Goal: Use online tool/utility: Utilize a website feature to perform a specific function

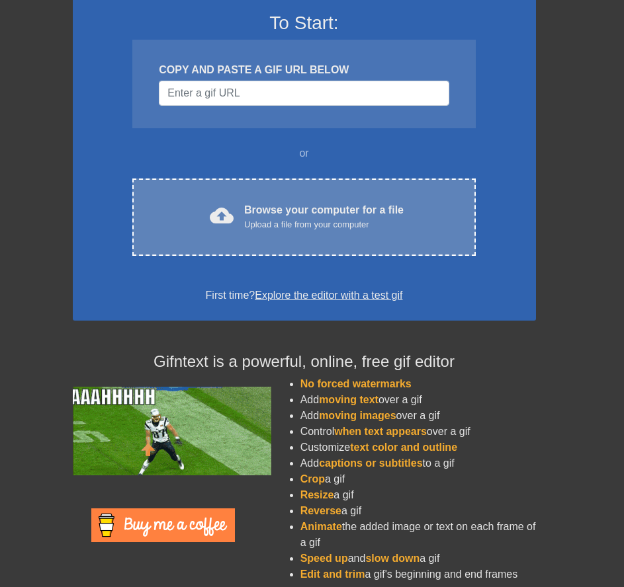
scroll to position [118, 0]
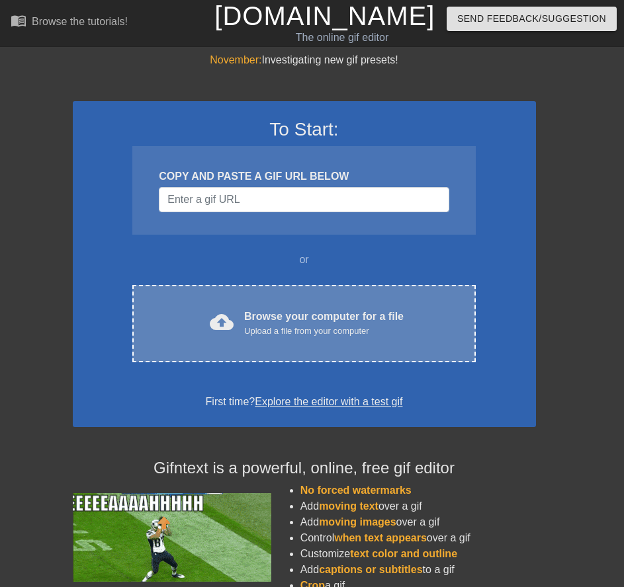
click at [287, 333] on div "Upload a file from your computer" at bounding box center [323, 331] width 159 height 13
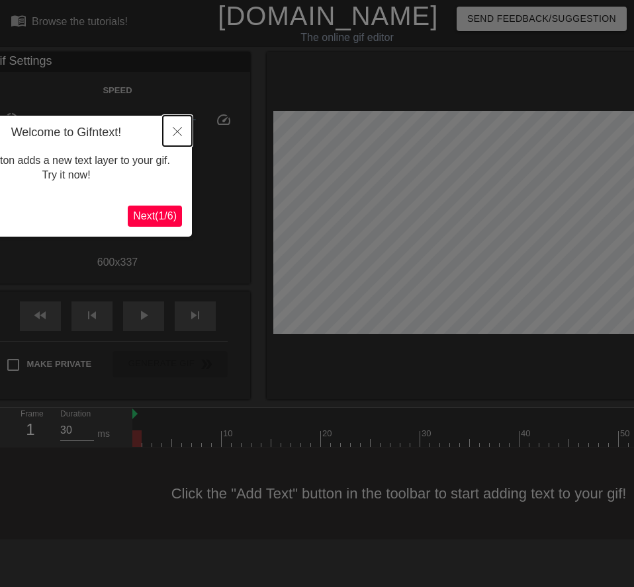
click at [180, 128] on icon "Close" at bounding box center [177, 131] width 9 height 9
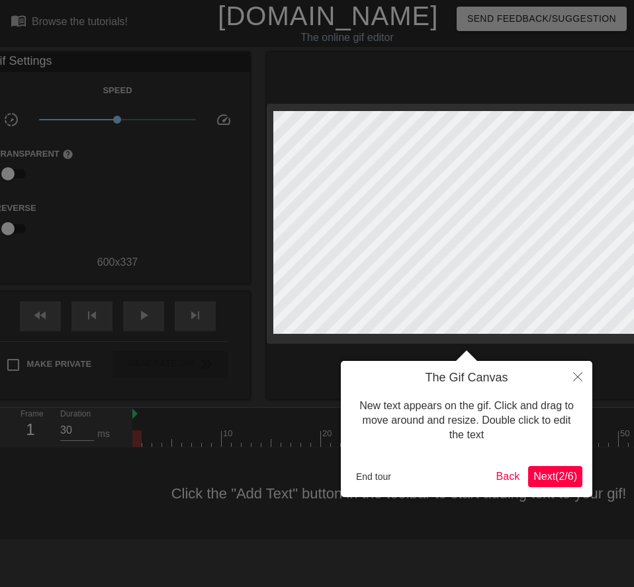
click at [559, 471] on span "Next ( 2 / 6 )" at bounding box center [555, 476] width 44 height 11
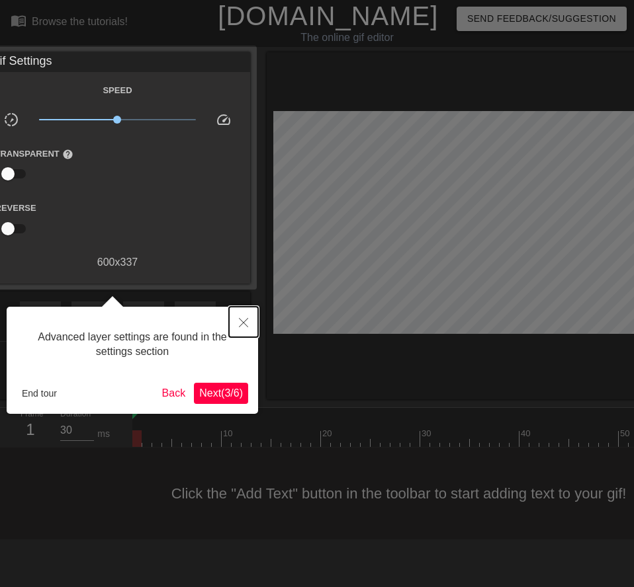
click at [241, 320] on icon "Close" at bounding box center [243, 322] width 9 height 9
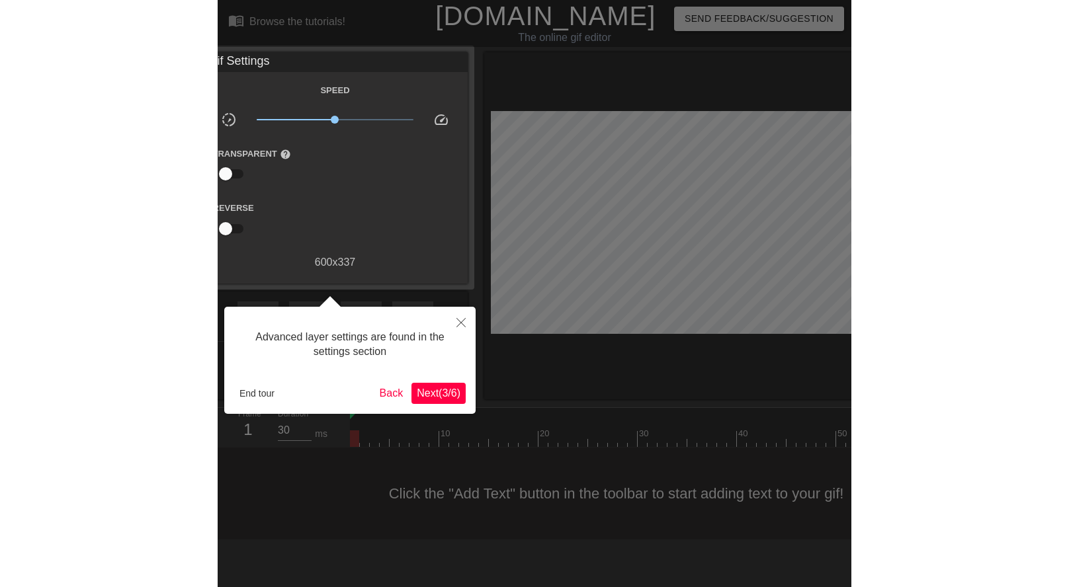
scroll to position [11, 0]
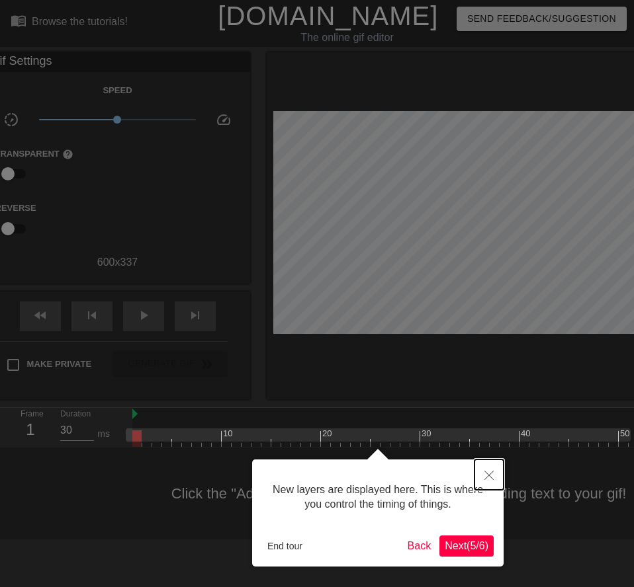
drag, startPoint x: 478, startPoint y: 475, endPoint x: 493, endPoint y: 478, distance: 15.4
click at [479, 475] on button "Close" at bounding box center [488, 475] width 29 height 30
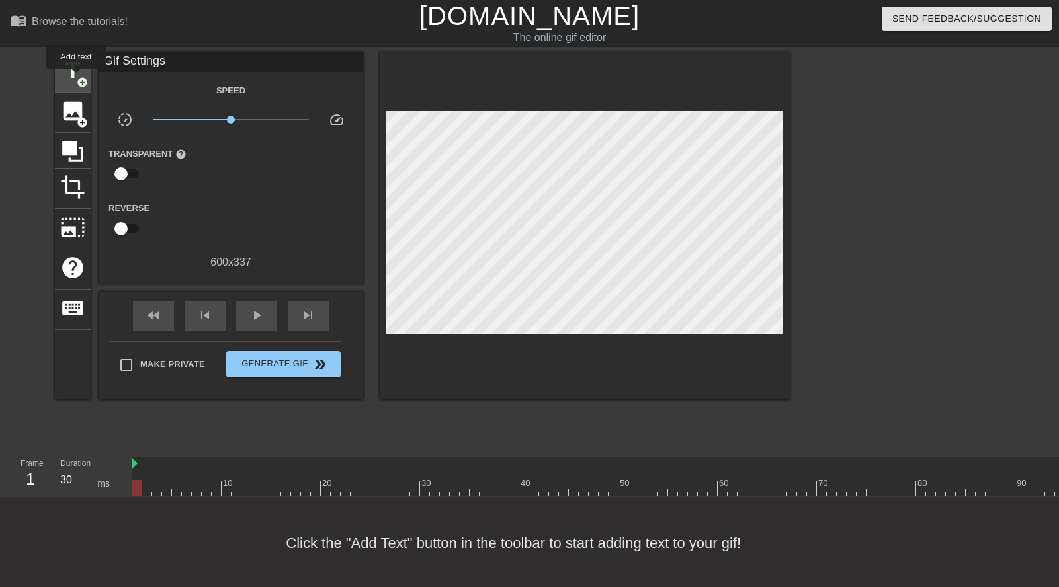
click at [76, 78] on span "title" at bounding box center [72, 70] width 25 height 25
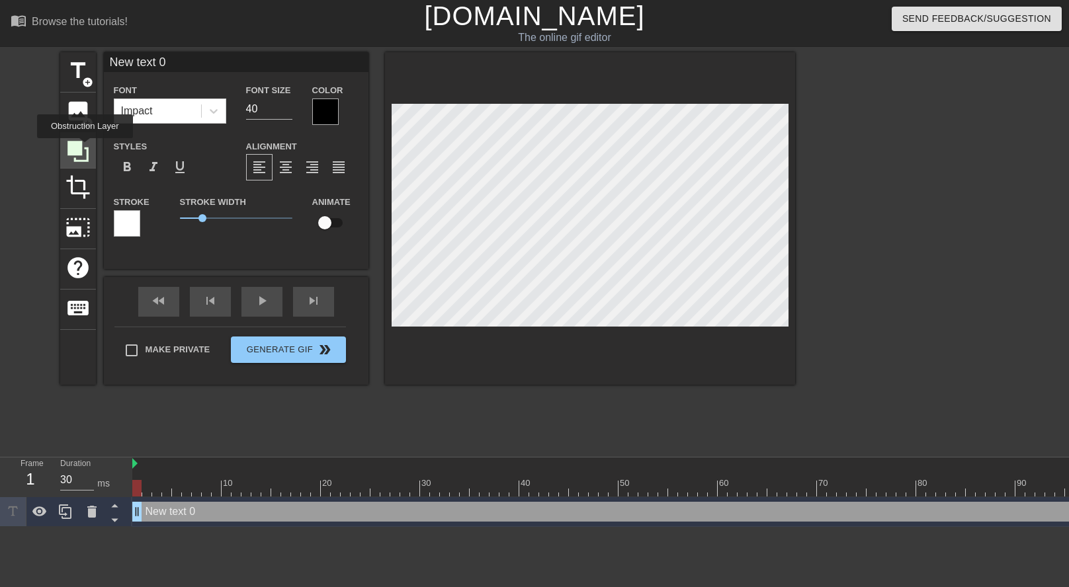
click at [85, 147] on icon at bounding box center [77, 151] width 21 height 21
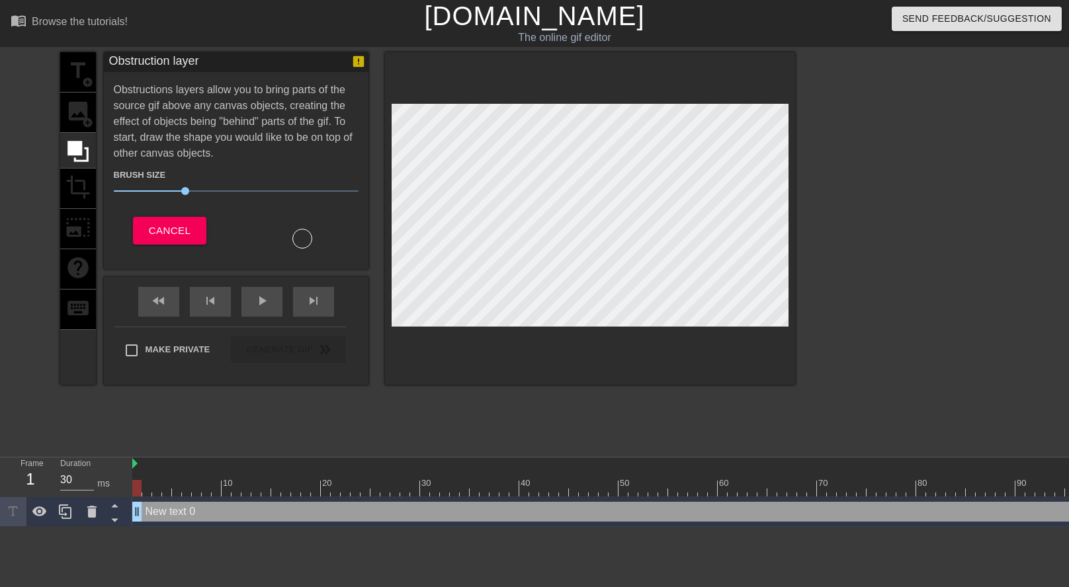
click at [81, 120] on div "title add_circle image add_circle crop photo_size_select_large help keyboard" at bounding box center [78, 218] width 36 height 333
click at [79, 225] on div "title add_circle image add_circle crop photo_size_select_large help keyboard" at bounding box center [78, 218] width 36 height 333
click at [88, 116] on div "title add_circle image add_circle crop photo_size_select_large help keyboard" at bounding box center [78, 218] width 36 height 333
click at [158, 237] on span "Cancel" at bounding box center [170, 230] width 42 height 17
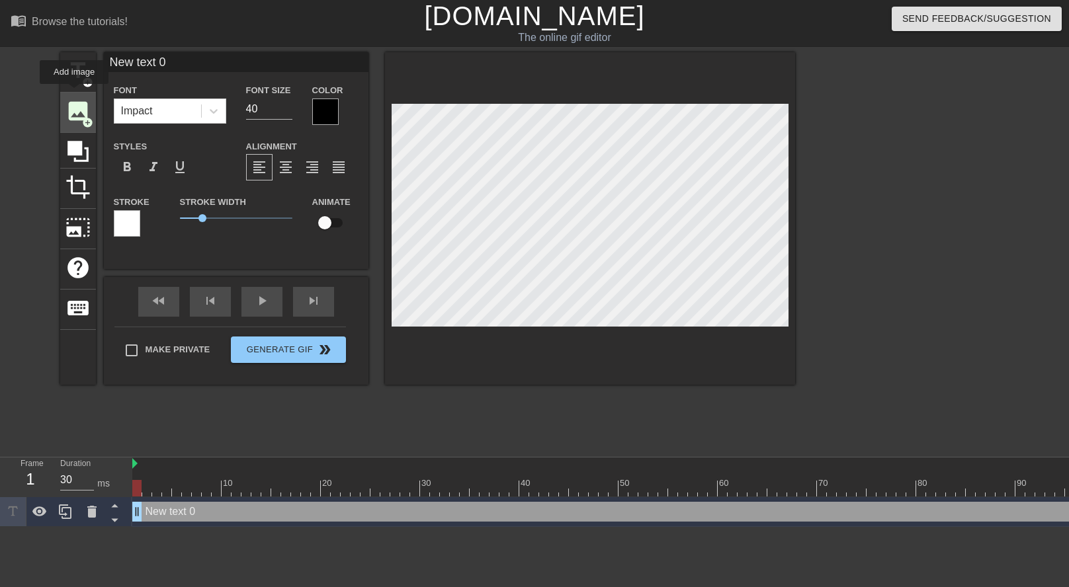
click at [74, 93] on div "image add_circle" at bounding box center [78, 113] width 36 height 40
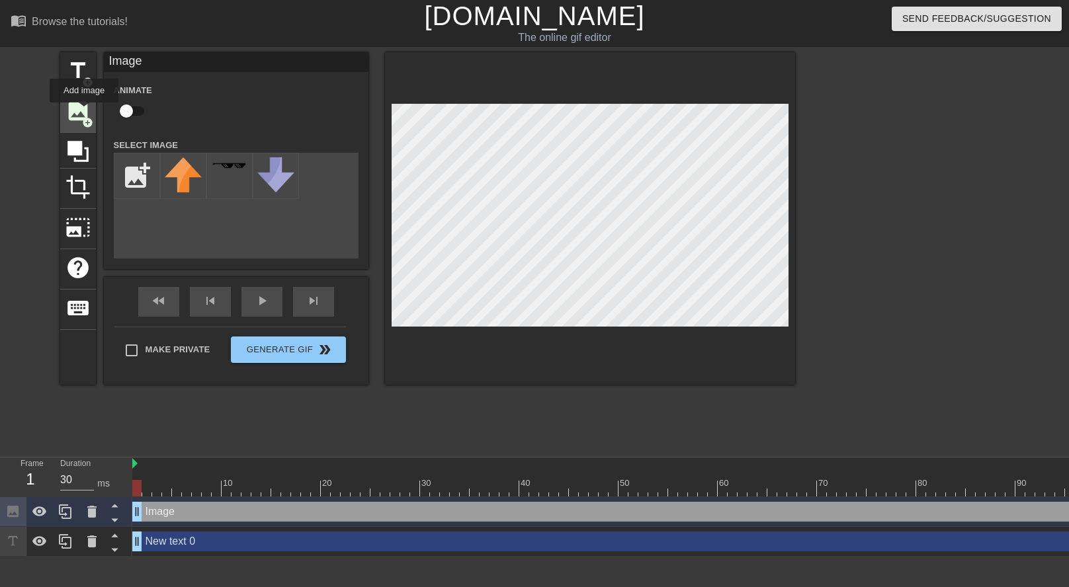
click at [84, 112] on span "image" at bounding box center [77, 111] width 25 height 25
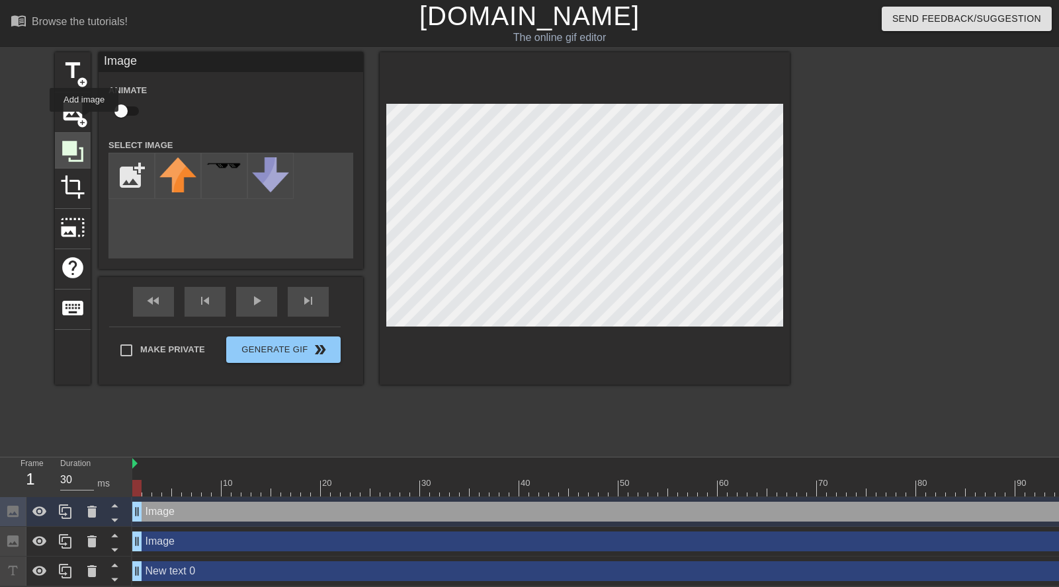
click at [83, 159] on icon at bounding box center [72, 151] width 21 height 21
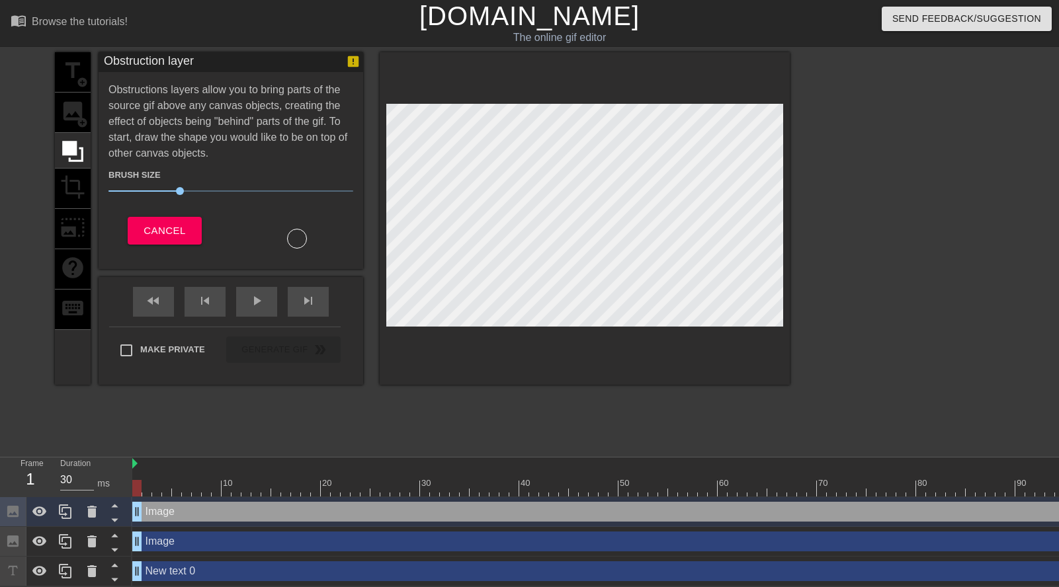
click at [79, 104] on div "title add_circle image add_circle crop photo_size_select_large help keyboard" at bounding box center [73, 218] width 36 height 333
click at [149, 229] on span "Cancel" at bounding box center [165, 230] width 42 height 17
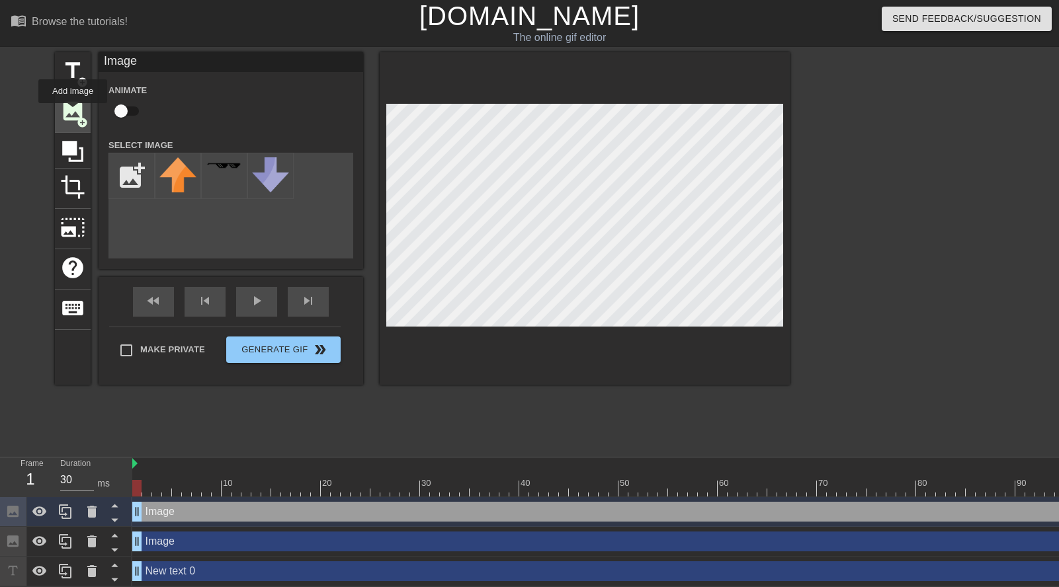
click at [73, 112] on span "image" at bounding box center [72, 111] width 25 height 25
click at [72, 112] on span "image" at bounding box center [72, 111] width 25 height 25
click at [77, 117] on span "add_circle" at bounding box center [82, 122] width 11 height 11
click at [78, 72] on span "title" at bounding box center [72, 70] width 25 height 25
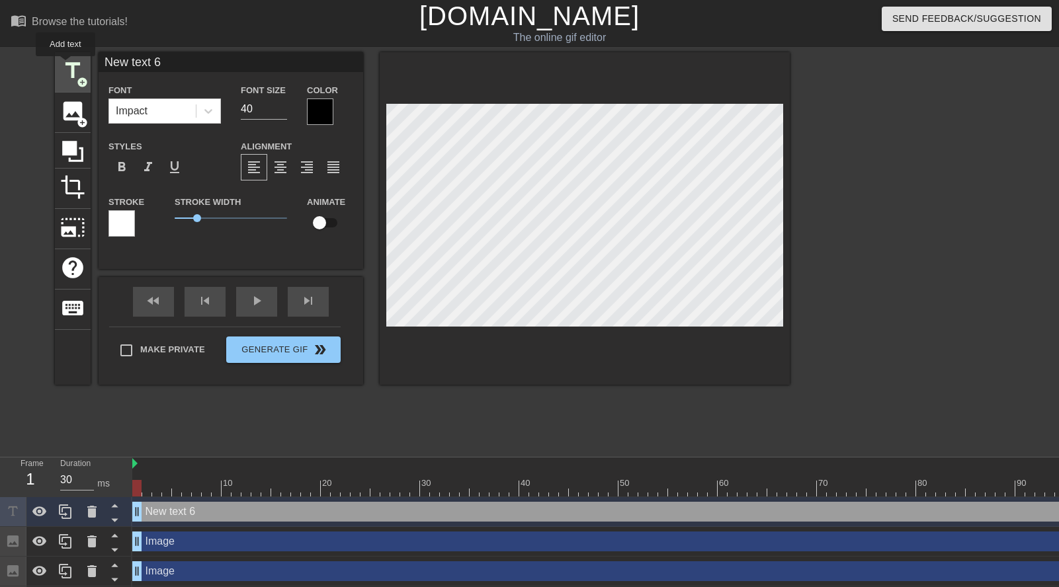
drag, startPoint x: 193, startPoint y: 62, endPoint x: 104, endPoint y: 60, distance: 89.3
click at [65, 65] on div "title add_circle image add_circle crop photo_size_select_large help keyboard Ne…" at bounding box center [422, 218] width 735 height 333
type input "New text 0"
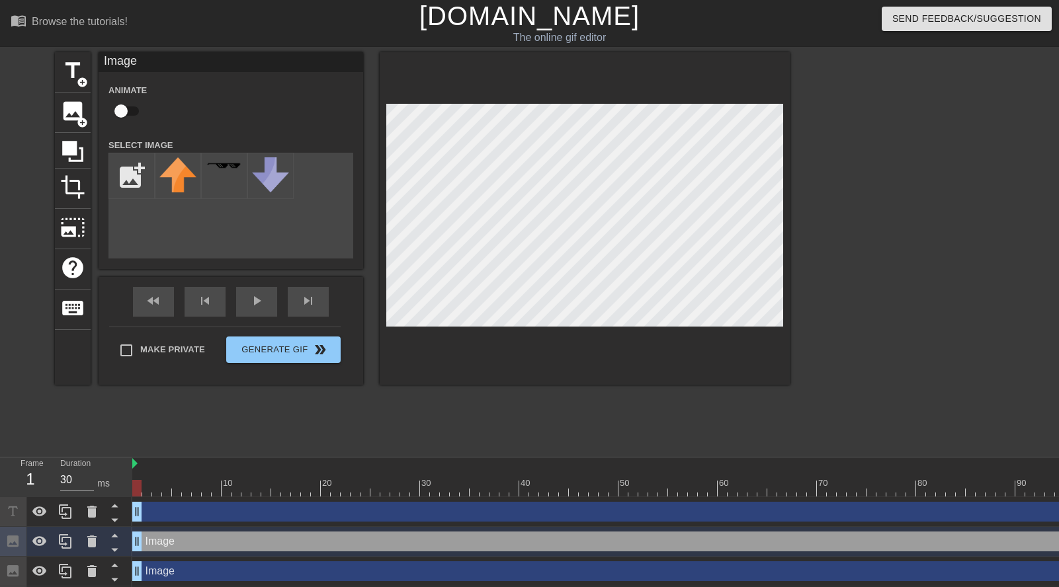
drag, startPoint x: 138, startPoint y: 178, endPoint x: 286, endPoint y: 207, distance: 151.6
click at [284, 202] on div "add_photo_alternate" at bounding box center [230, 206] width 245 height 106
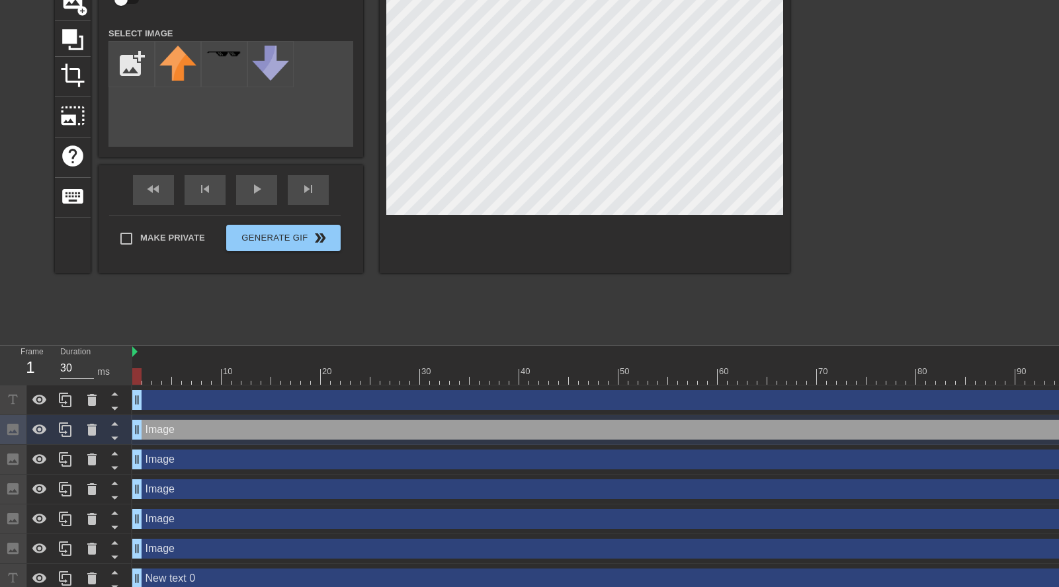
scroll to position [128, 0]
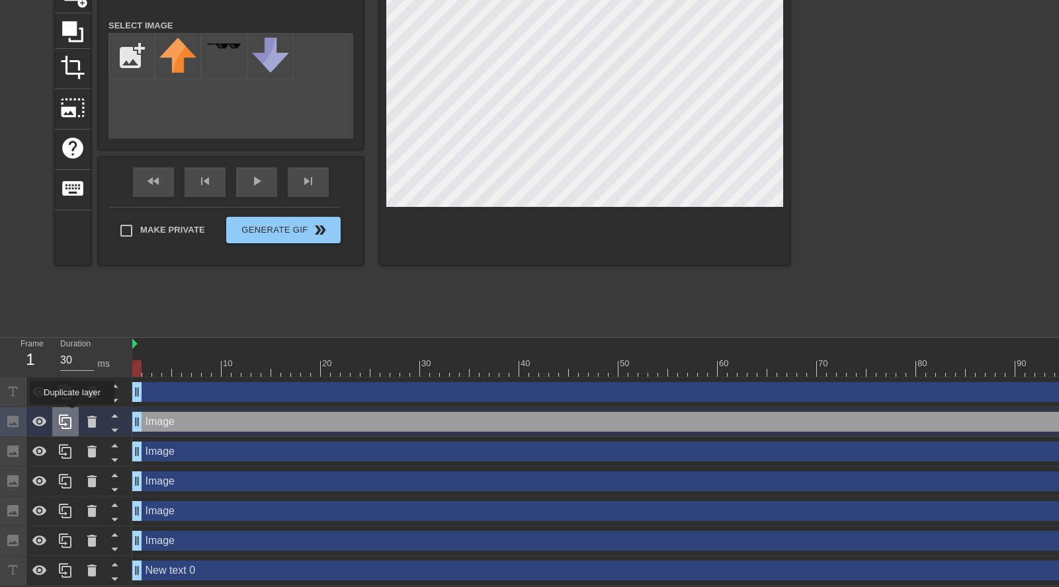
click at [77, 413] on div at bounding box center [65, 421] width 26 height 29
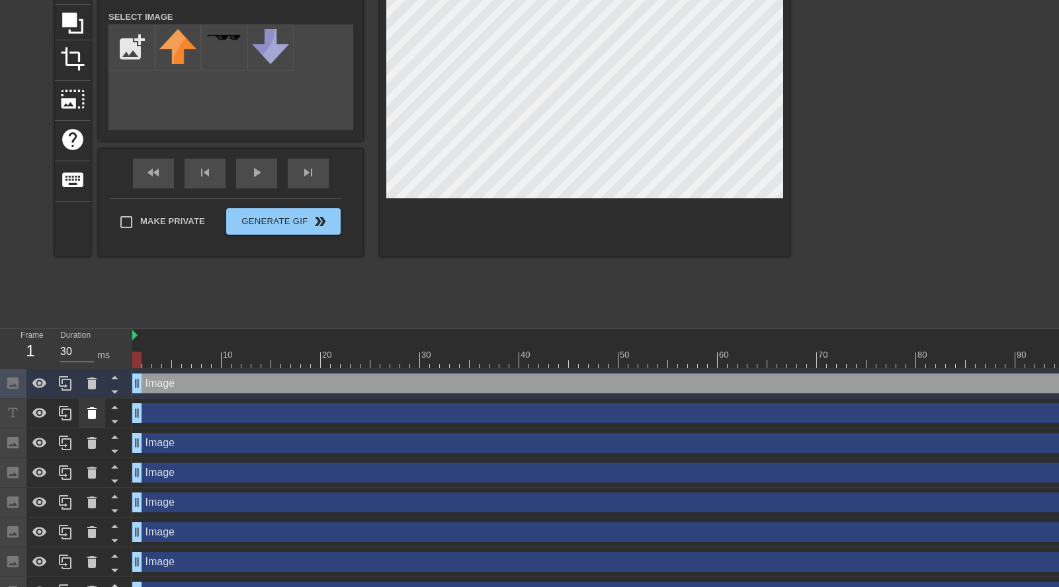
click at [81, 413] on div at bounding box center [92, 413] width 26 height 29
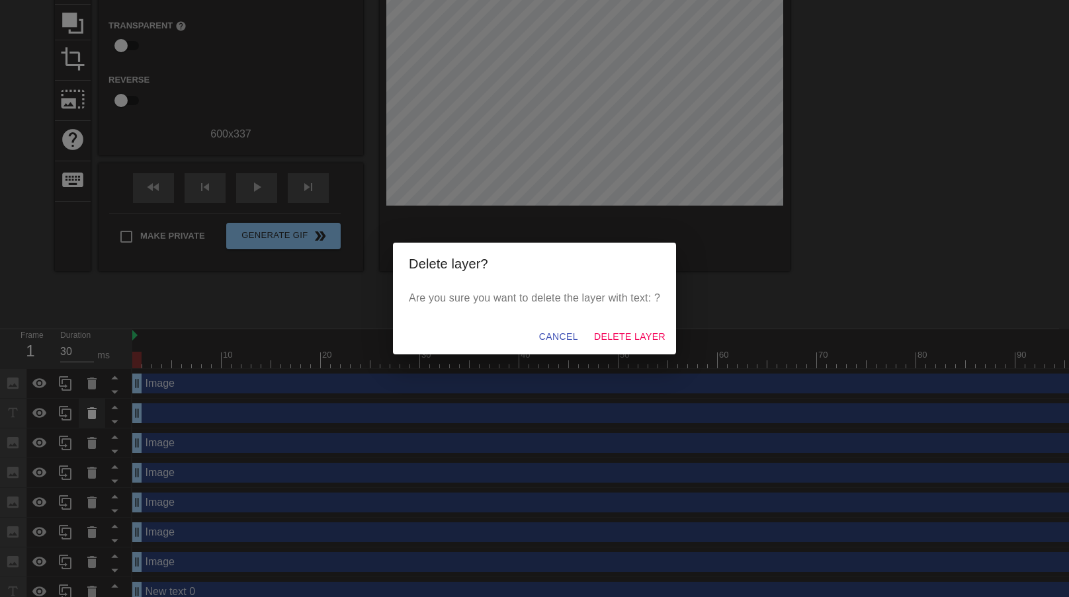
click at [83, 413] on div "Delete layer? Are you sure you want to delete the layer with text: ? Cancel Del…" at bounding box center [534, 298] width 1069 height 597
click at [622, 334] on span "Delete Layer" at bounding box center [629, 337] width 71 height 17
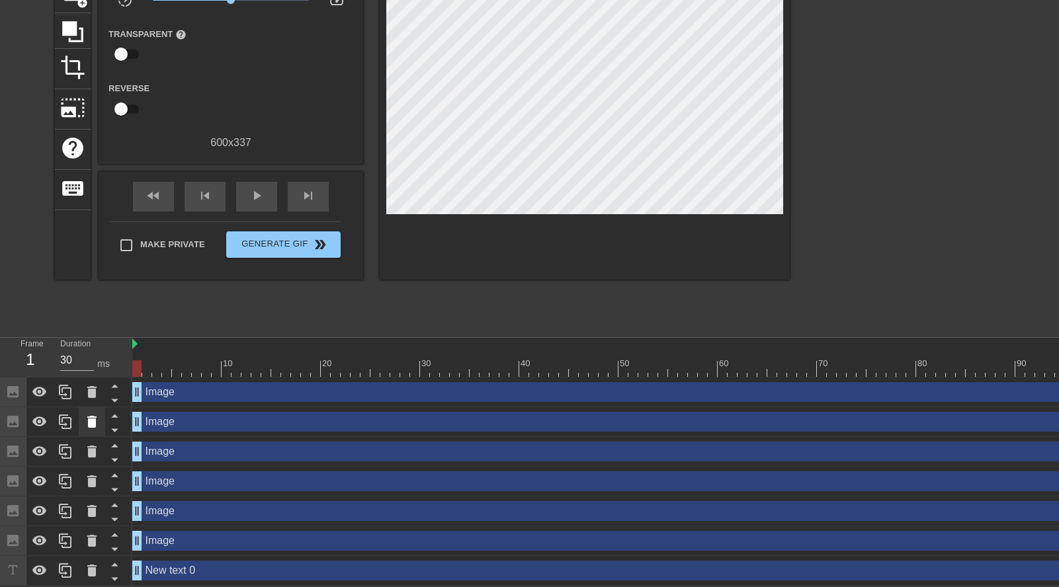
click at [93, 416] on icon at bounding box center [91, 422] width 9 height 12
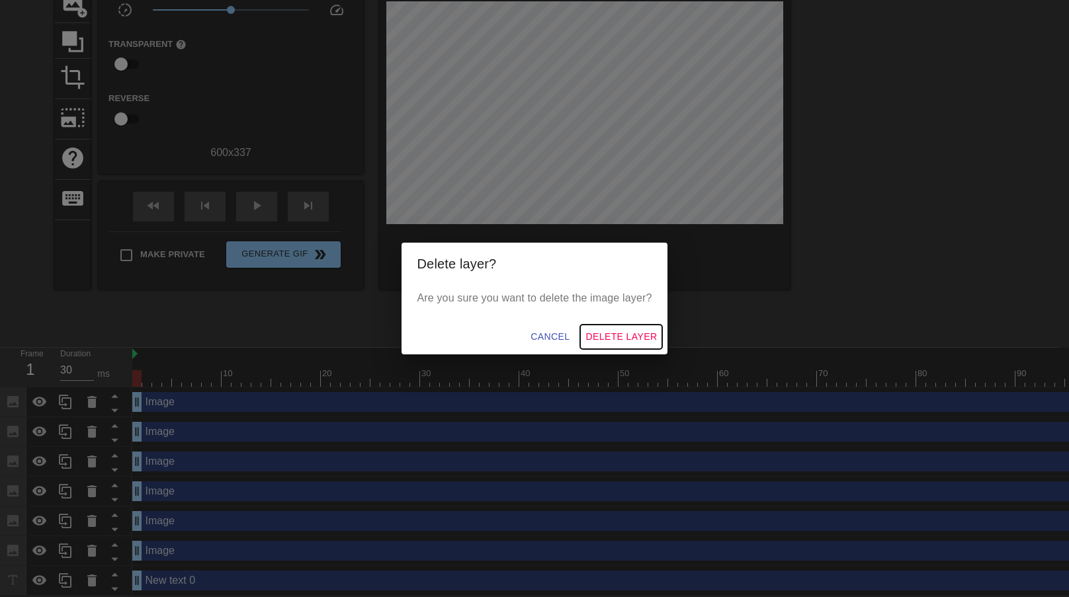
click at [623, 335] on span "Delete Layer" at bounding box center [620, 337] width 71 height 17
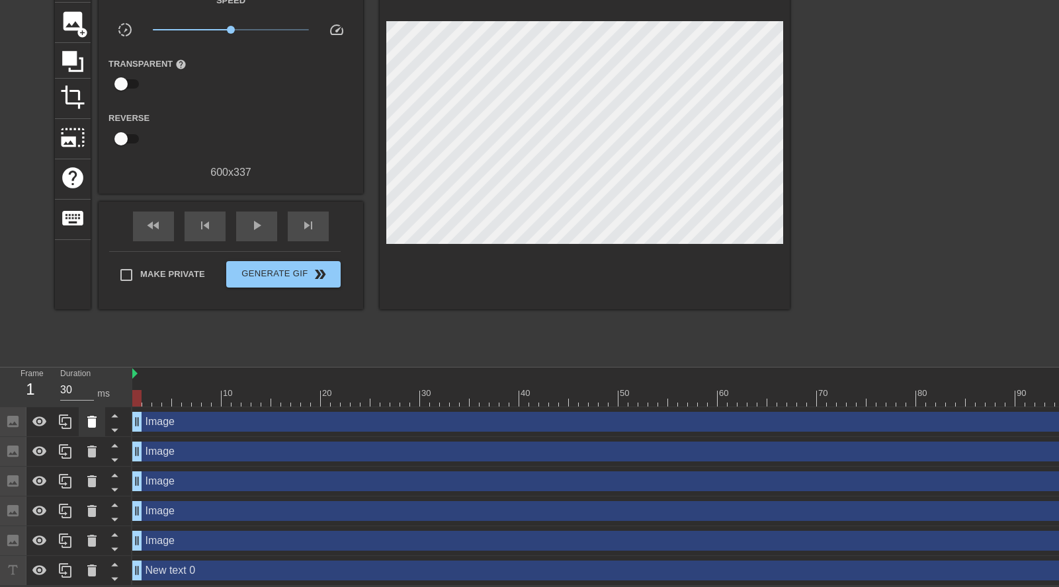
click at [88, 421] on icon at bounding box center [92, 422] width 16 height 16
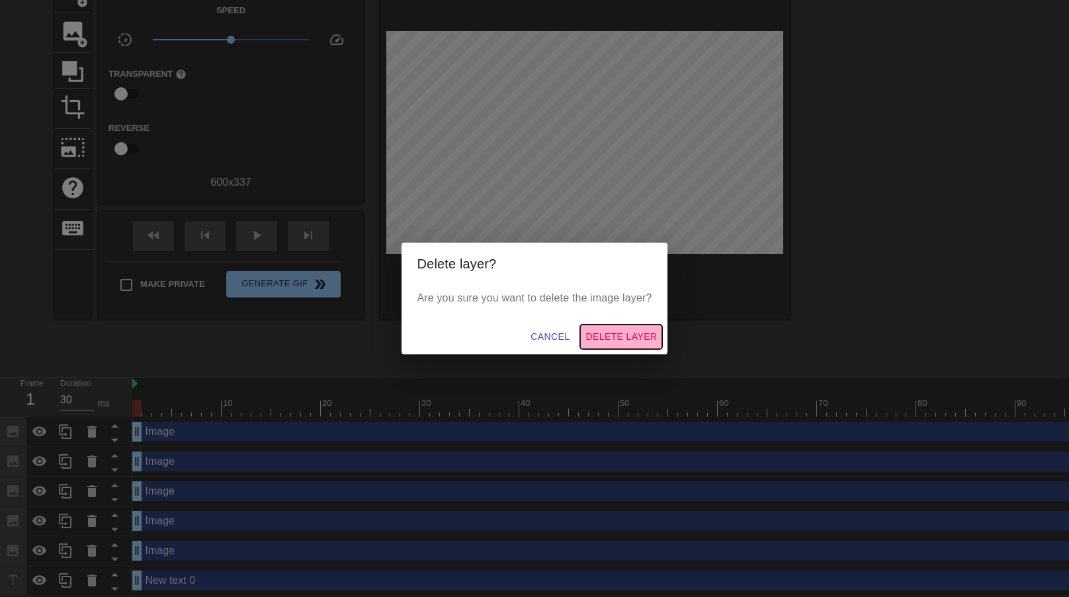
drag, startPoint x: 638, startPoint y: 331, endPoint x: 607, endPoint y: 337, distance: 31.6
click at [623, 331] on span "Delete Layer" at bounding box center [620, 337] width 71 height 17
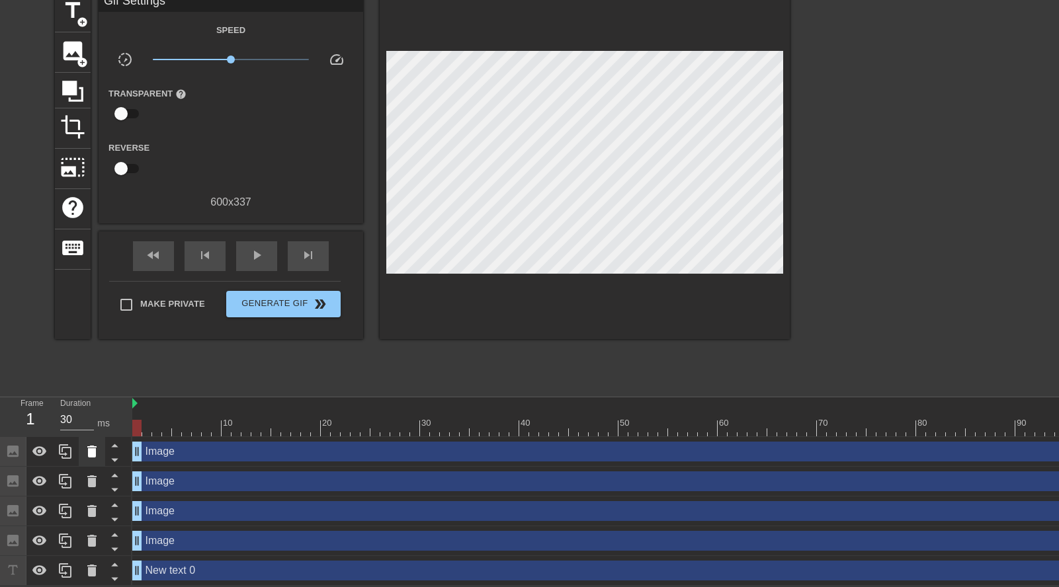
click at [96, 446] on icon at bounding box center [92, 452] width 16 height 16
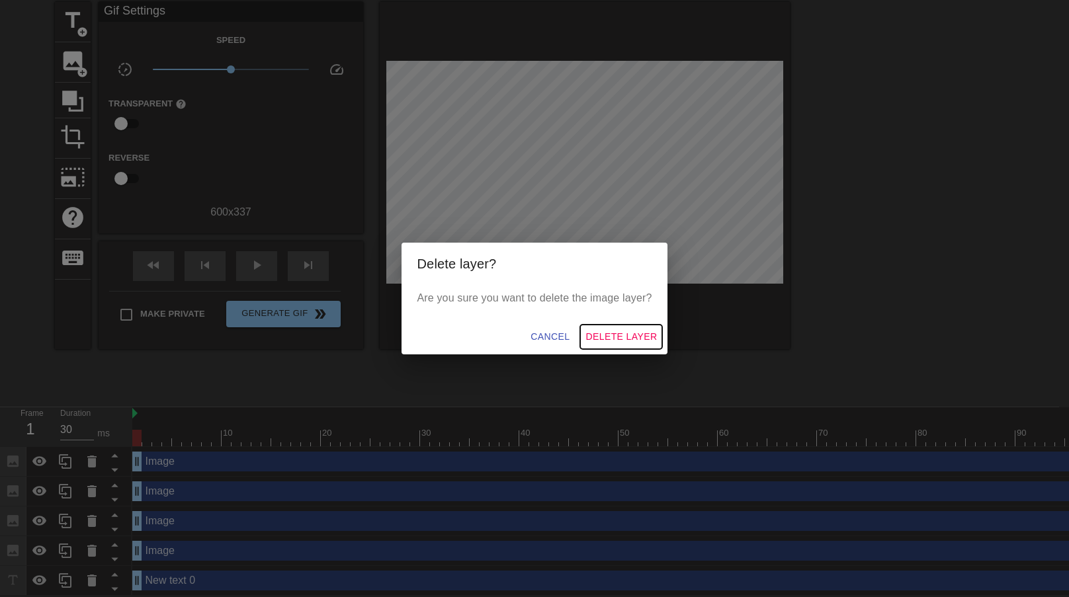
click at [623, 325] on button "Delete Layer" at bounding box center [621, 337] width 82 height 24
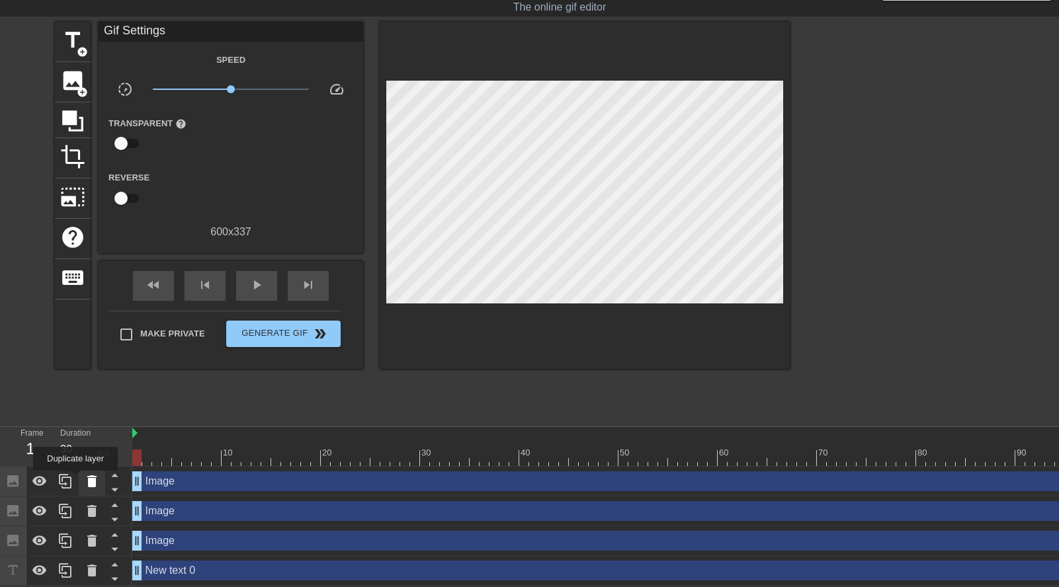
click at [89, 476] on icon at bounding box center [91, 482] width 9 height 12
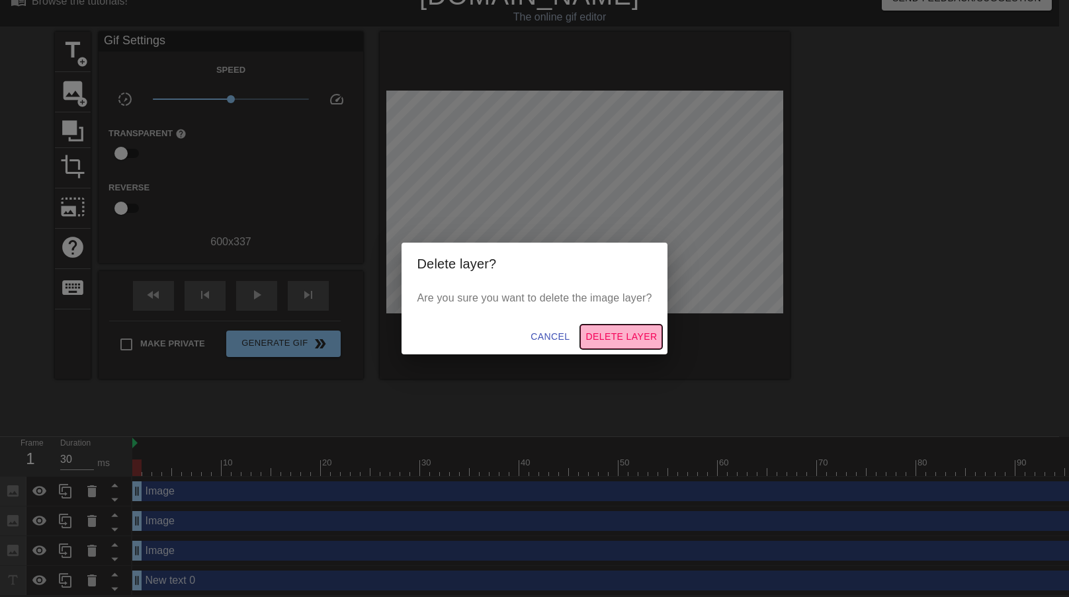
drag, startPoint x: 613, startPoint y: 335, endPoint x: 133, endPoint y: 513, distance: 512.3
click at [608, 336] on span "Delete Layer" at bounding box center [620, 337] width 71 height 17
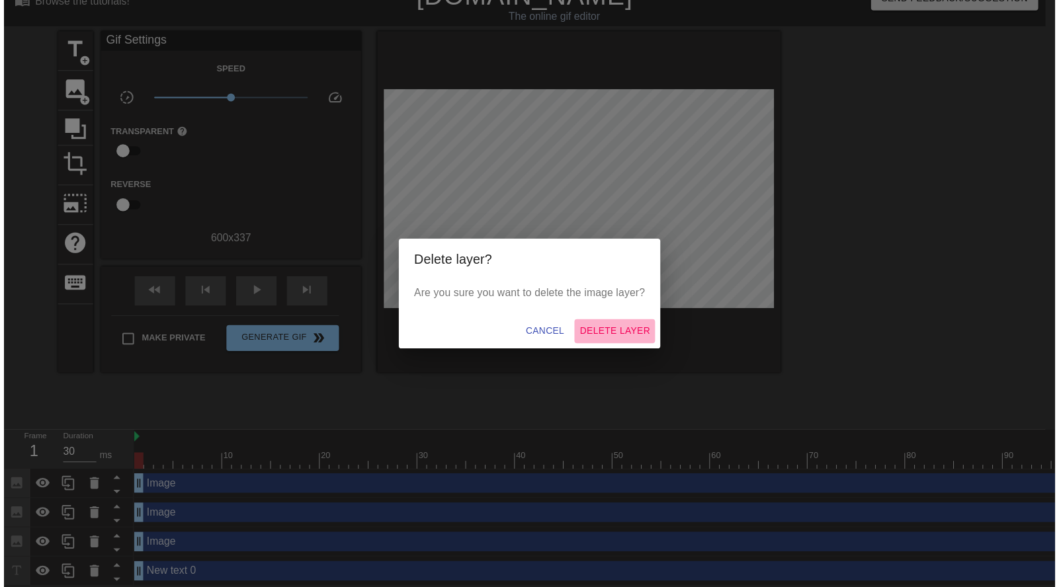
scroll to position [9, 0]
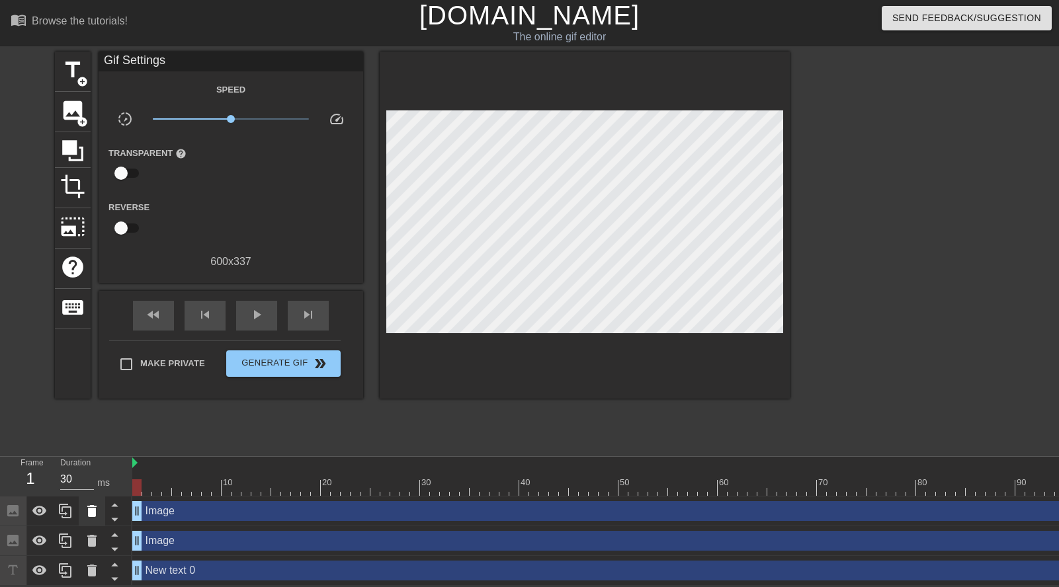
click at [84, 510] on icon at bounding box center [92, 511] width 16 height 16
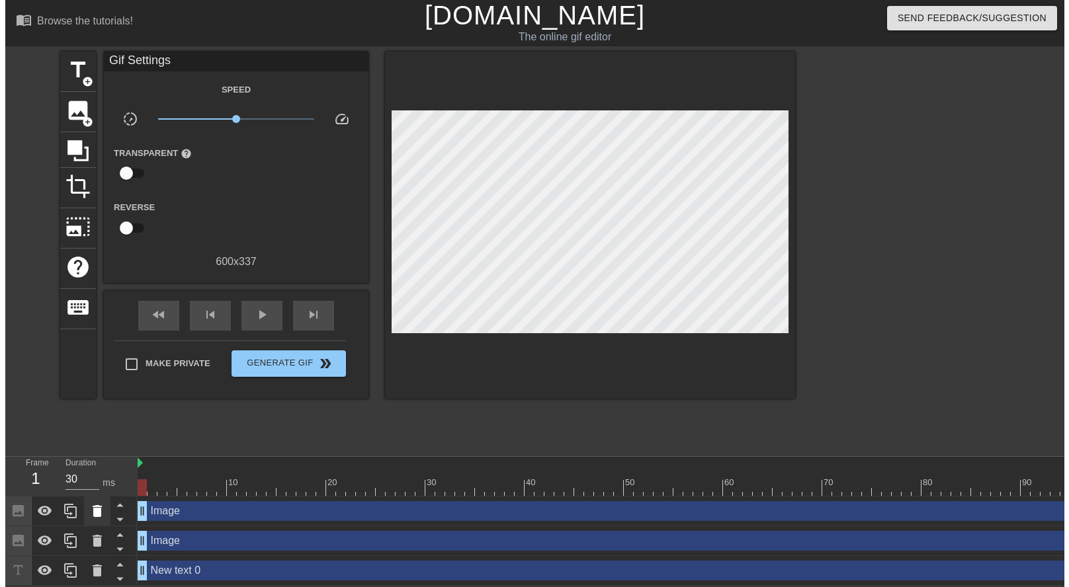
scroll to position [0, 0]
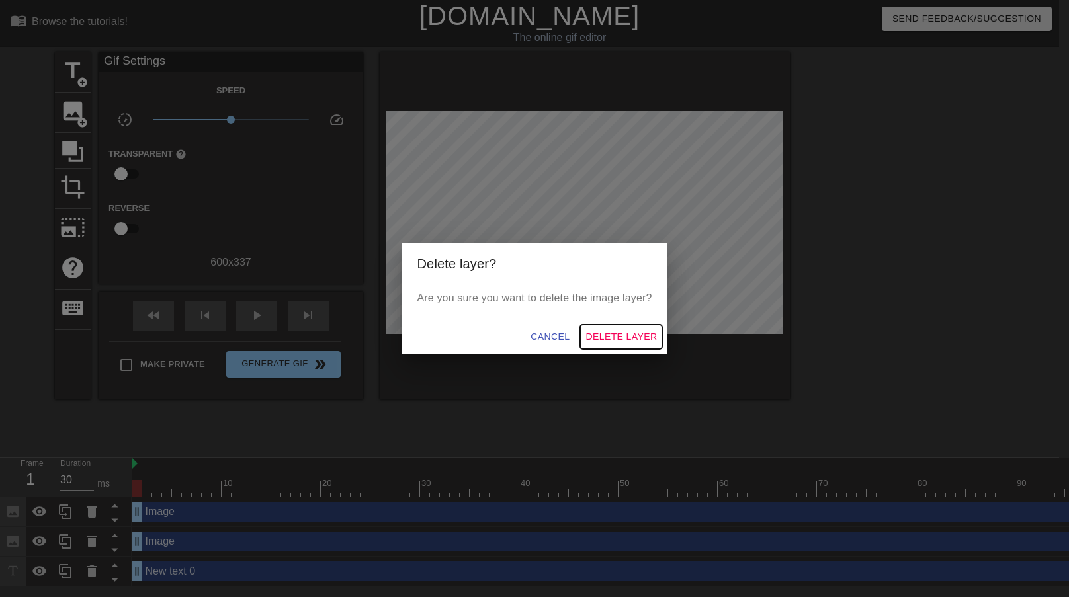
click at [618, 338] on span "Delete Layer" at bounding box center [620, 337] width 71 height 17
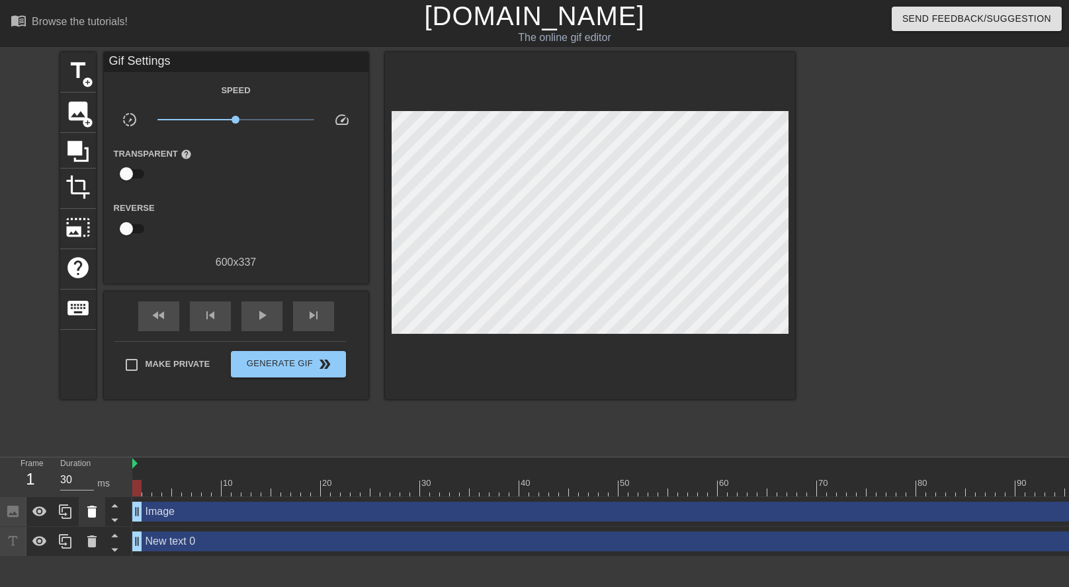
click at [90, 513] on icon at bounding box center [91, 512] width 9 height 12
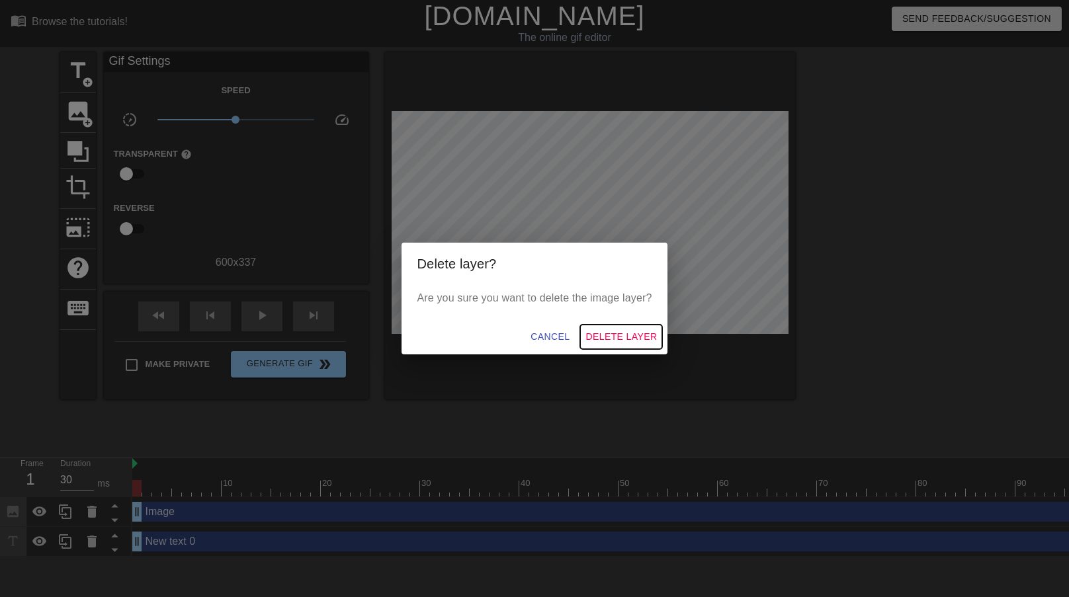
click at [618, 337] on span "Delete Layer" at bounding box center [620, 337] width 71 height 17
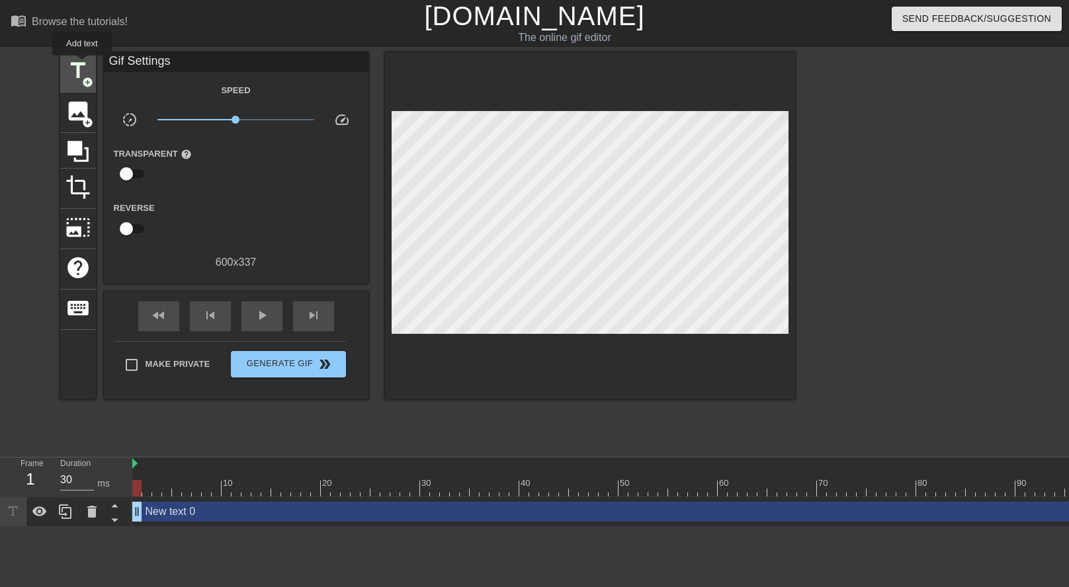
click at [82, 65] on span "title" at bounding box center [77, 70] width 25 height 25
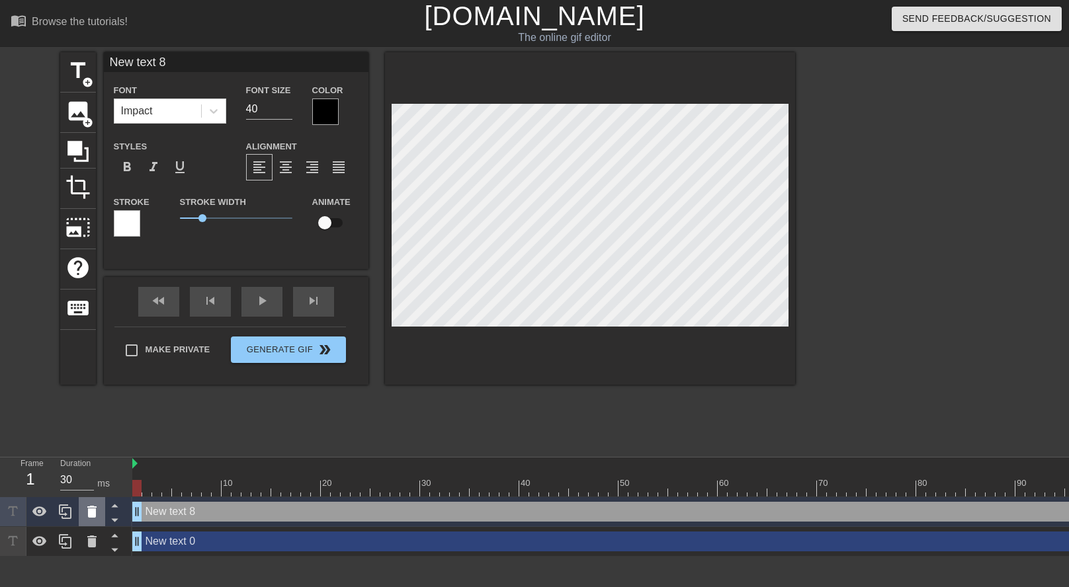
click at [99, 515] on icon at bounding box center [92, 512] width 16 height 16
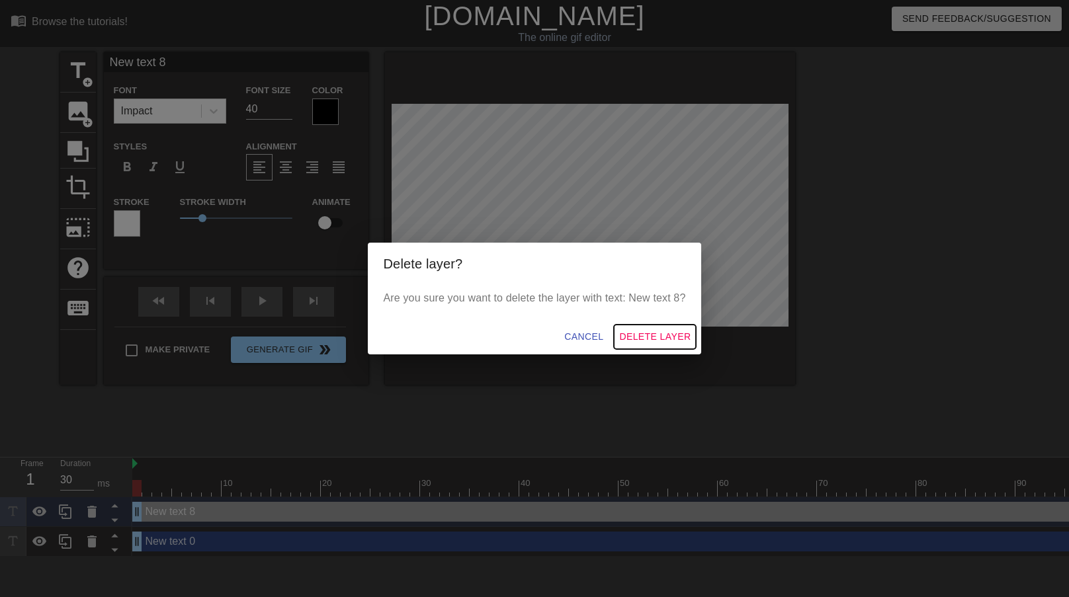
click at [623, 336] on span "Delete Layer" at bounding box center [654, 337] width 71 height 17
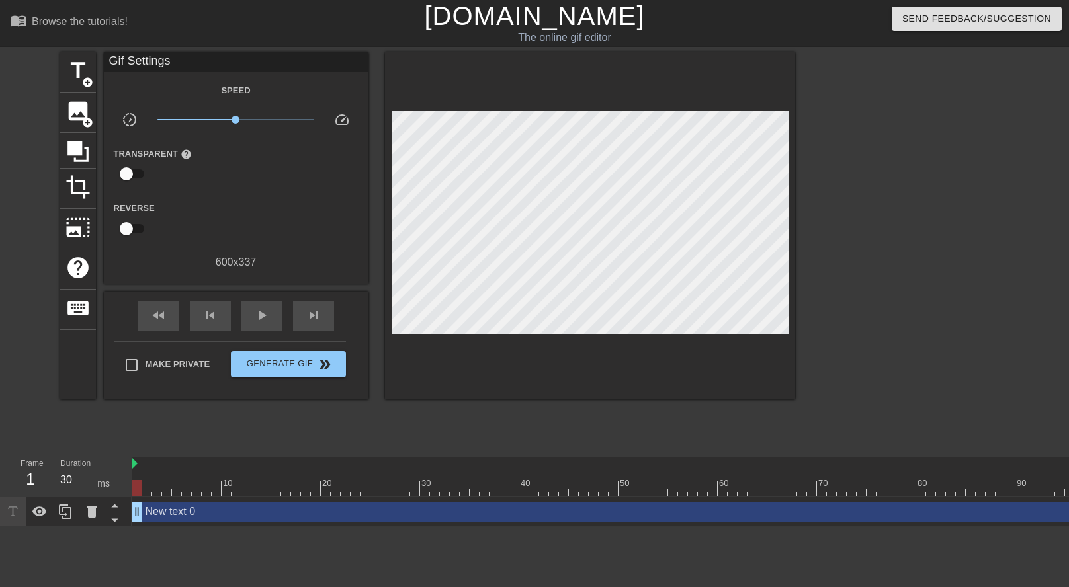
click at [131, 519] on div at bounding box center [66, 512] width 132 height 30
click at [161, 514] on div "New text 0 drag_handle drag_handle" at bounding box center [767, 512] width 1270 height 20
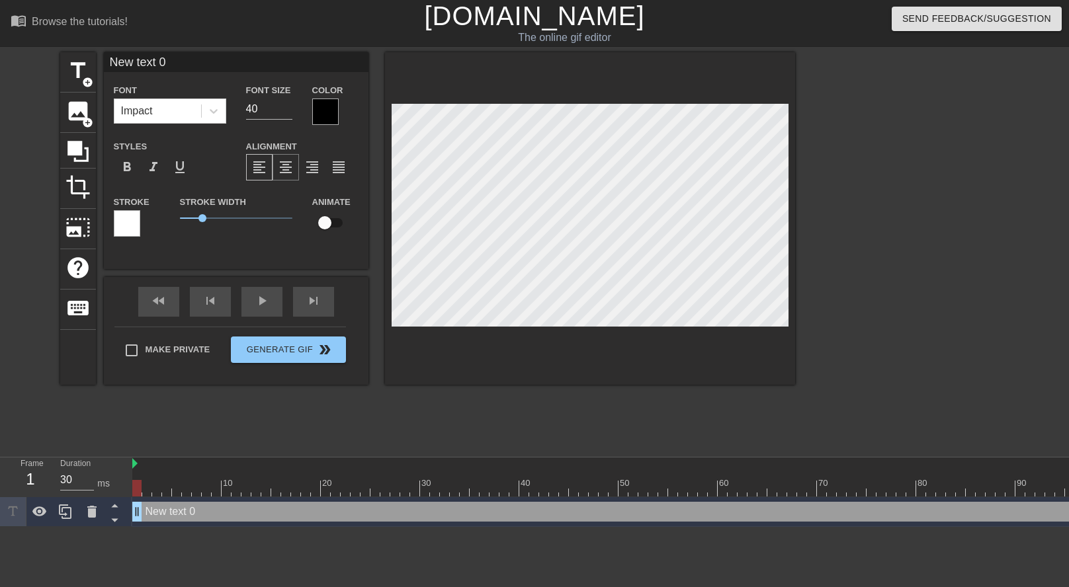
click at [290, 165] on span "format_align_center" at bounding box center [286, 167] width 16 height 16
click at [309, 167] on span "format_align_right" at bounding box center [312, 167] width 16 height 16
click at [338, 169] on span "format_align_justify" at bounding box center [339, 167] width 16 height 16
click at [297, 169] on div "format_align_center" at bounding box center [285, 167] width 26 height 26
click at [326, 166] on div "format_align_justify" at bounding box center [338, 167] width 26 height 26
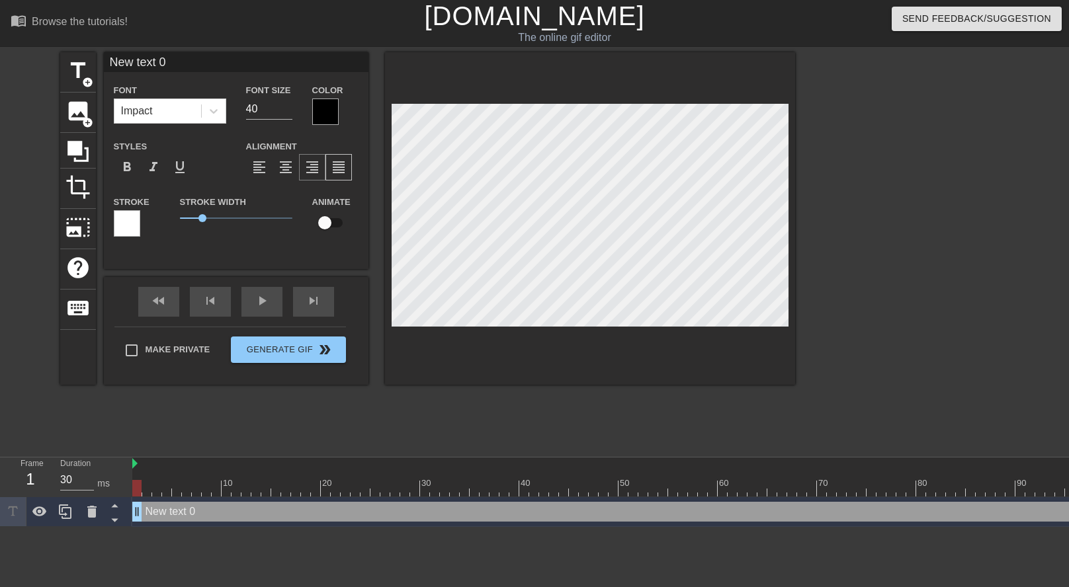
click at [302, 168] on div "format_align_right" at bounding box center [312, 167] width 26 height 26
drag, startPoint x: 207, startPoint y: 215, endPoint x: 308, endPoint y: 210, distance: 100.6
click at [308, 210] on div "Stroke Stroke Width 5 Animate" at bounding box center [236, 221] width 265 height 55
drag, startPoint x: 286, startPoint y: 213, endPoint x: 179, endPoint y: 215, distance: 107.8
click at [180, 215] on span "0" at bounding box center [236, 218] width 112 height 16
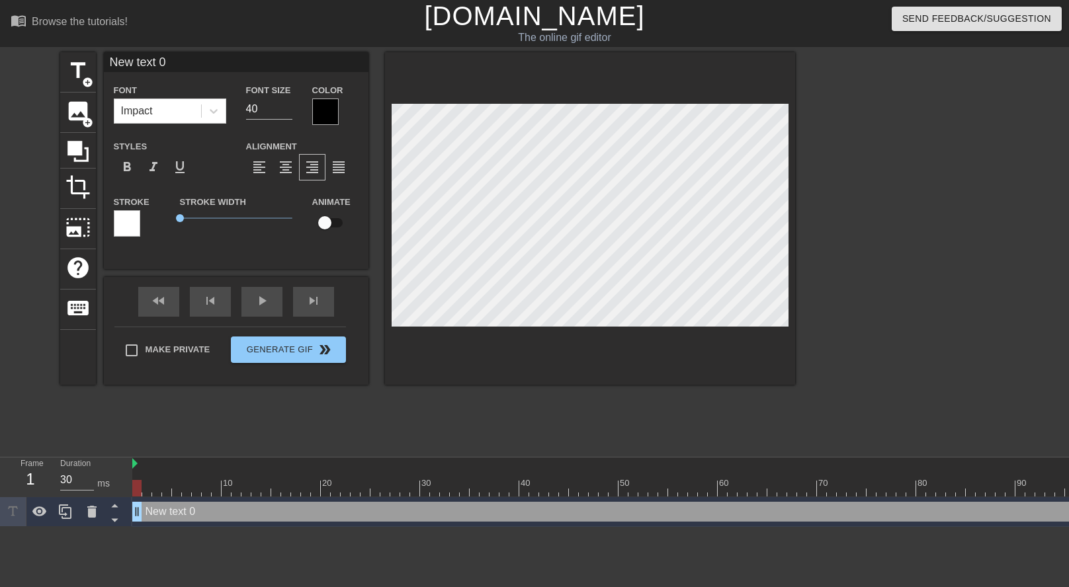
drag, startPoint x: 80, startPoint y: 224, endPoint x: 103, endPoint y: 226, distance: 22.6
click at [103, 232] on div "title add_circle image add_circle crop photo_size_select_large help keyboard Ne…" at bounding box center [427, 218] width 735 height 333
